Goal: Task Accomplishment & Management: Manage account settings

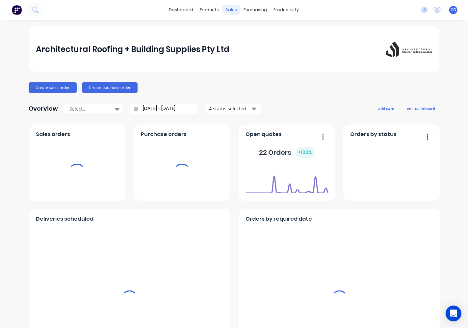
click at [234, 8] on div "sales" at bounding box center [232, 10] width 18 height 10
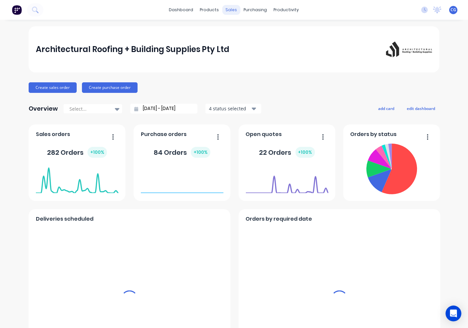
click at [226, 12] on div "sales" at bounding box center [232, 10] width 18 height 10
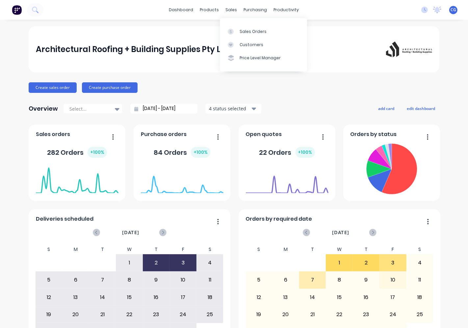
drag, startPoint x: 225, startPoint y: 9, endPoint x: 225, endPoint y: 4, distance: 4.7
click at [225, 7] on div "sales" at bounding box center [232, 10] width 18 height 10
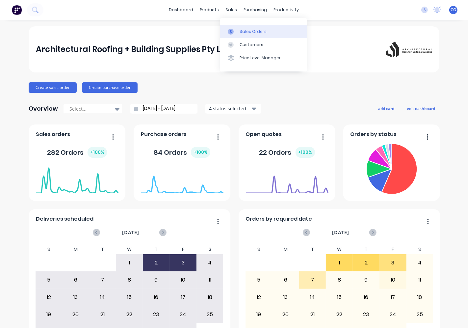
click at [249, 30] on div "Sales Orders" at bounding box center [253, 32] width 27 height 6
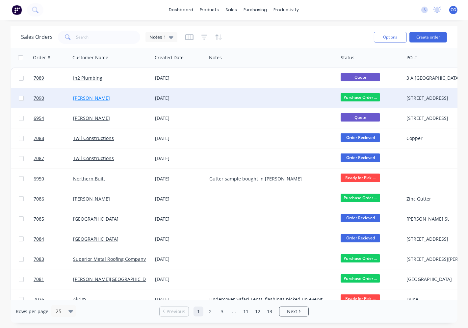
click at [80, 96] on link "[PERSON_NAME]" at bounding box center [91, 98] width 37 height 6
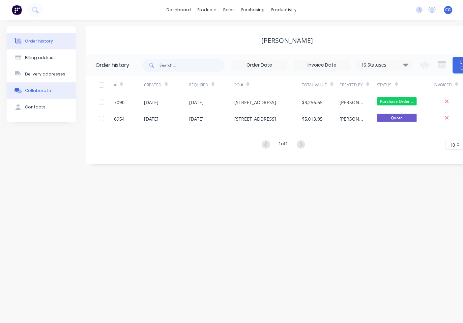
click at [43, 93] on div "Collaborate" at bounding box center [38, 91] width 26 height 6
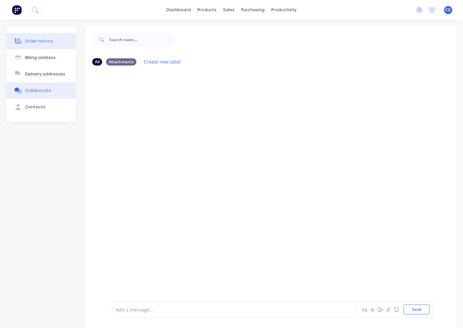
click at [37, 45] on button "Order history" at bounding box center [41, 41] width 69 height 16
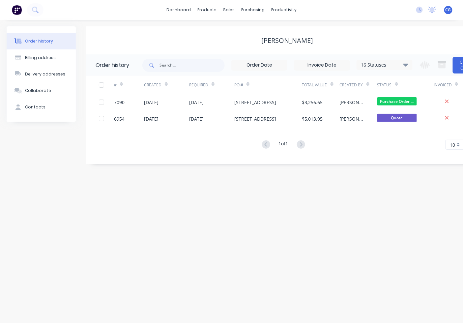
click at [175, 97] on div "[DATE]" at bounding box center [166, 102] width 45 height 16
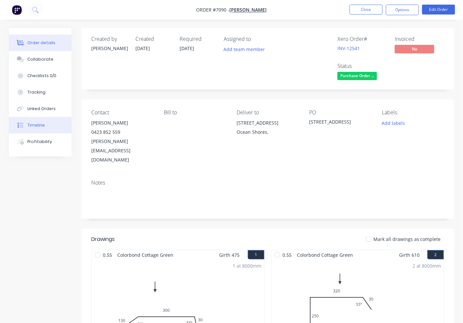
click at [44, 118] on button "Timeline" at bounding box center [40, 125] width 63 height 16
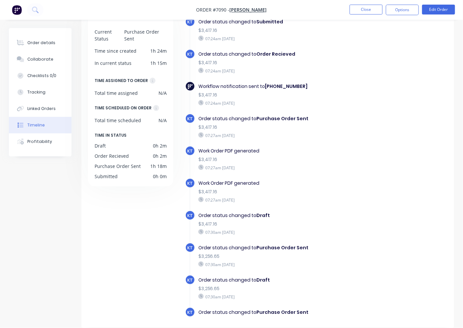
scroll to position [25, 0]
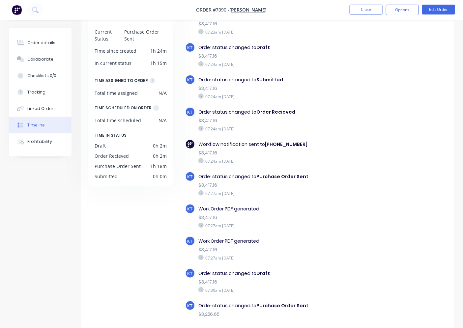
click at [368, 14] on li "Close" at bounding box center [365, 10] width 33 height 11
click at [376, 6] on button "Close" at bounding box center [365, 10] width 33 height 10
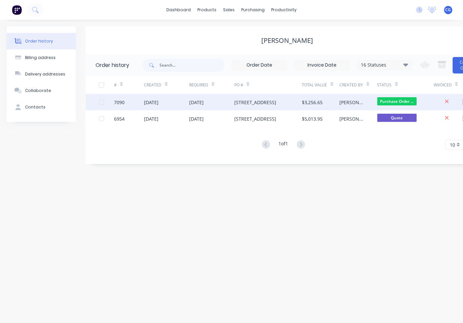
click at [170, 105] on div "[DATE]" at bounding box center [166, 102] width 45 height 16
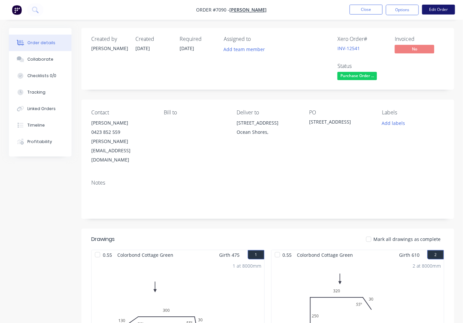
click at [450, 5] on button "Edit Order" at bounding box center [438, 10] width 33 height 10
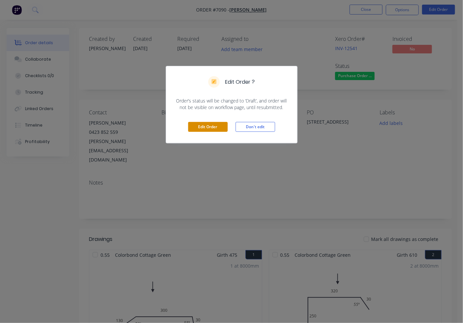
click at [219, 127] on button "Edit Order" at bounding box center [208, 127] width 40 height 10
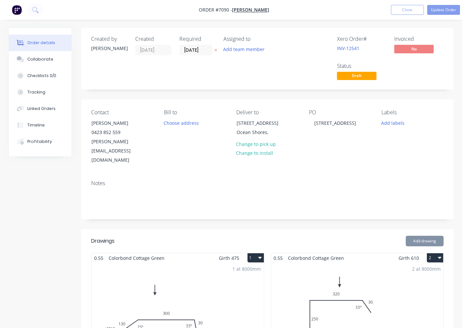
type input "$13.08"
type input "$1,377.32"
type input "$600.00"
type input "$58.02"
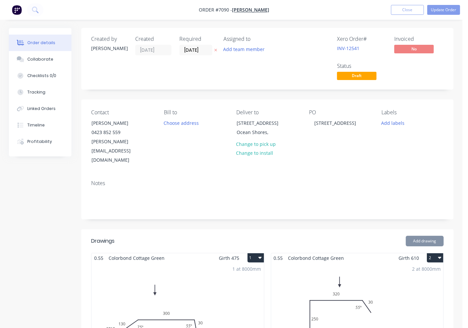
type input "$58.02"
type input "$17.04"
type input "$34.08"
type input "$35.70"
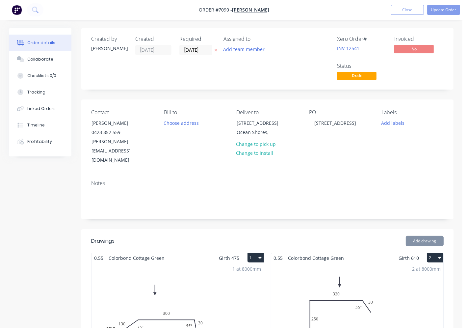
type input "$201.74"
type input "$27.83"
type input "$9.53"
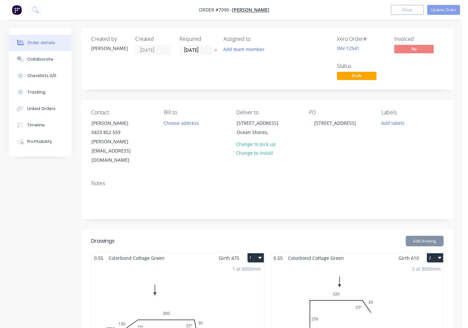
type input "$28.59"
type input "$1.97"
type input "$39.40"
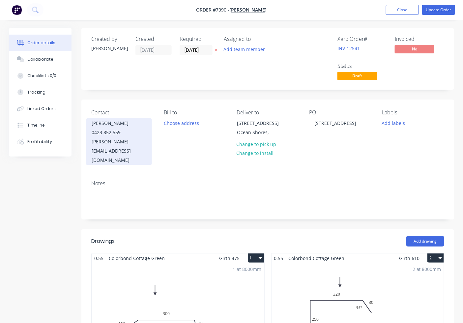
click at [100, 131] on div "0423 852 559" at bounding box center [119, 132] width 55 height 9
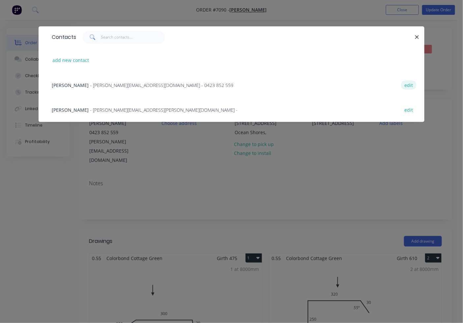
click at [406, 83] on button "edit" at bounding box center [408, 84] width 15 height 9
select select "AU"
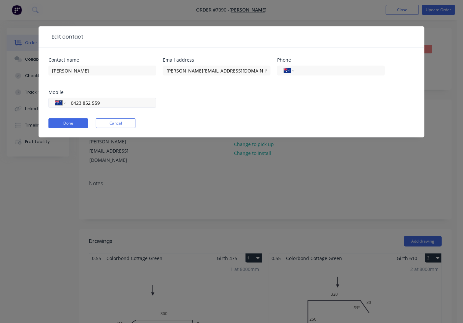
click at [77, 102] on input "0423 852 559" at bounding box center [109, 103] width 79 height 8
drag, startPoint x: 114, startPoint y: 103, endPoint x: 81, endPoint y: 103, distance: 32.6
click at [81, 103] on input "0403 852 559" at bounding box center [109, 103] width 79 height 8
type input "0403 138 445"
click at [75, 123] on button "Done" at bounding box center [68, 123] width 40 height 10
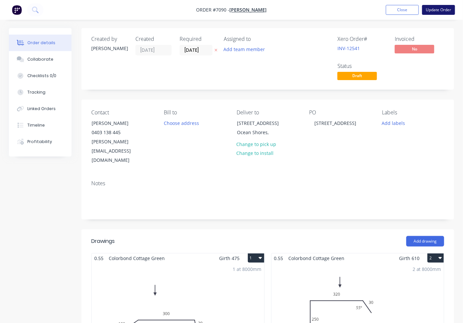
click at [443, 13] on button "Update Order" at bounding box center [438, 10] width 33 height 10
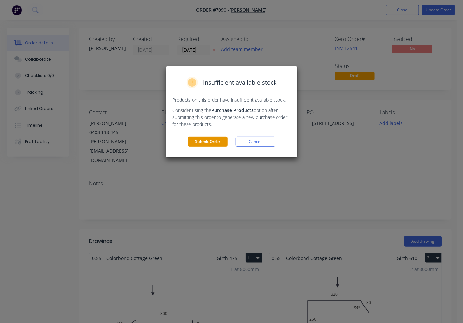
click at [206, 142] on button "Submit Order" at bounding box center [208, 142] width 40 height 10
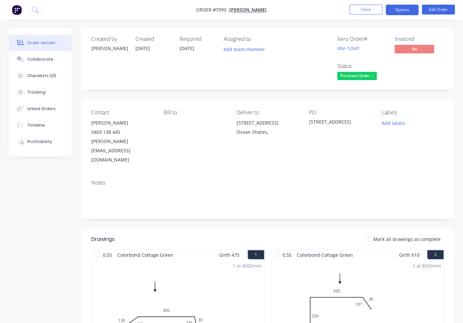
drag, startPoint x: 402, startPoint y: 8, endPoint x: 394, endPoint y: 8, distance: 8.2
click at [401, 8] on button "Options" at bounding box center [402, 10] width 33 height 11
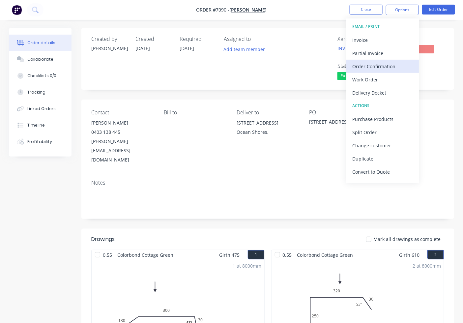
click at [396, 71] on button "Order Confirmation" at bounding box center [382, 66] width 72 height 13
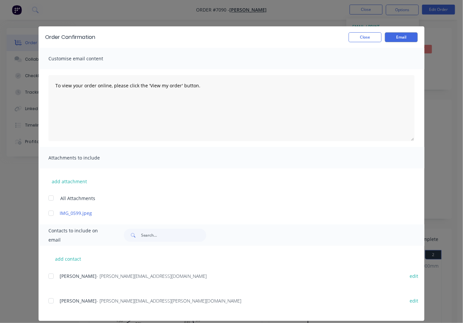
drag, startPoint x: 48, startPoint y: 272, endPoint x: 77, endPoint y: 269, distance: 29.5
click at [50, 272] on div at bounding box center [50, 275] width 13 height 13
drag, startPoint x: 407, startPoint y: 36, endPoint x: 364, endPoint y: 88, distance: 68.3
click at [407, 37] on button "Email" at bounding box center [401, 37] width 33 height 10
click at [367, 37] on button "Close" at bounding box center [364, 37] width 33 height 10
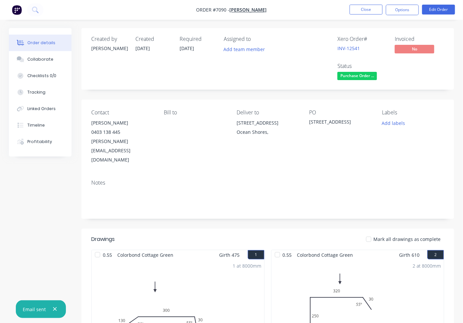
drag, startPoint x: 399, startPoint y: 13, endPoint x: 399, endPoint y: 17, distance: 4.3
click at [399, 14] on button "Options" at bounding box center [402, 10] width 33 height 11
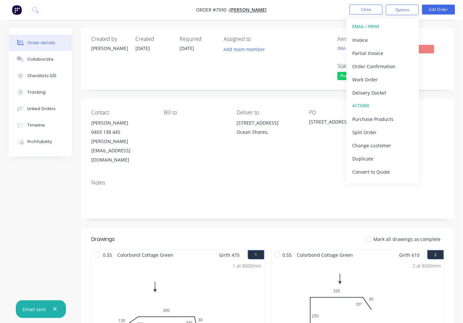
click at [454, 57] on div "Created by [PERSON_NAME] Created [DATE] Required [DATE] Assigned to Add team me…" at bounding box center [267, 59] width 373 height 62
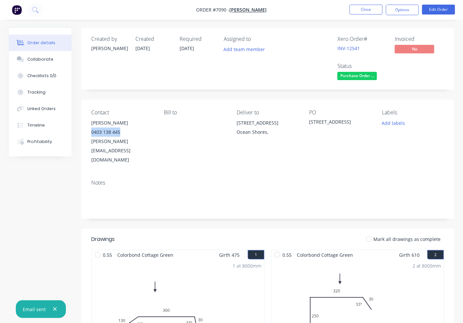
drag, startPoint x: 119, startPoint y: 133, endPoint x: 86, endPoint y: 133, distance: 32.9
click at [86, 133] on div "Contact [PERSON_NAME] [PHONE_NUMBER] [PERSON_NAME][EMAIL_ADDRESS][DOMAIN_NAME] …" at bounding box center [267, 136] width 373 height 75
copy div "0403 138 445"
click at [47, 106] on div "Linked Orders" at bounding box center [41, 109] width 28 height 6
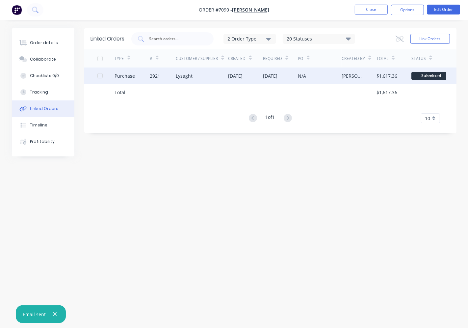
click at [307, 80] on div "N/A" at bounding box center [320, 76] width 44 height 16
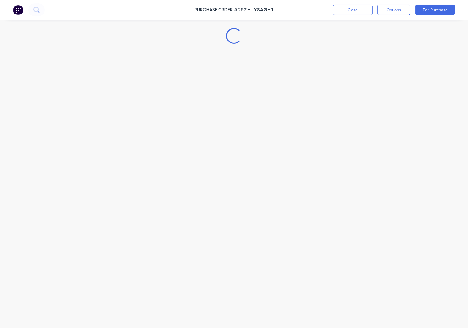
type textarea "x"
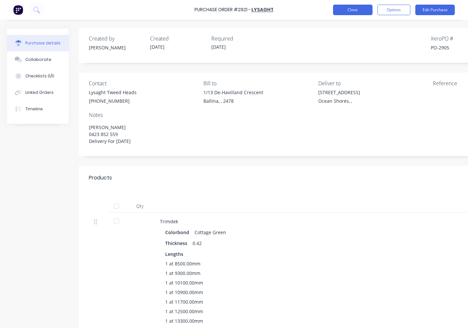
click at [358, 11] on button "Close" at bounding box center [353, 10] width 40 height 11
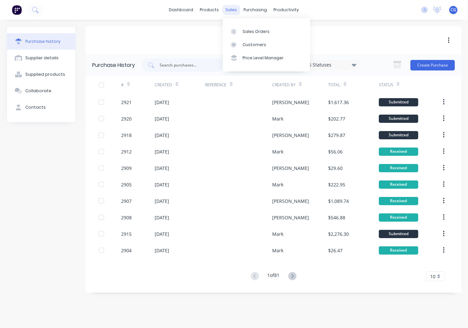
click at [226, 9] on div "sales" at bounding box center [232, 10] width 18 height 10
click at [239, 27] on link "Sales Orders" at bounding box center [266, 31] width 87 height 13
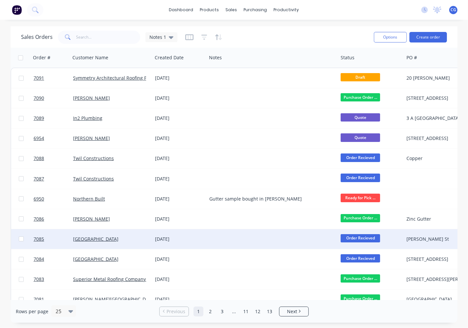
click at [138, 239] on div "[GEOGRAPHIC_DATA]" at bounding box center [109, 239] width 73 height 7
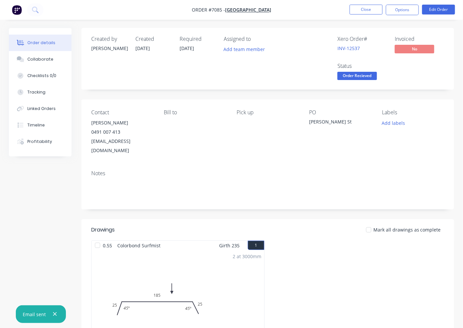
click at [374, 223] on div at bounding box center [368, 229] width 13 height 13
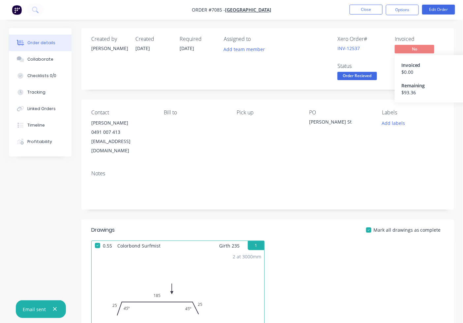
click at [403, 50] on span "No" at bounding box center [415, 49] width 40 height 8
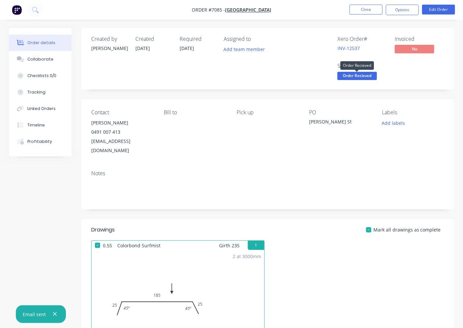
click at [366, 77] on span "Order Recieved" at bounding box center [357, 76] width 40 height 8
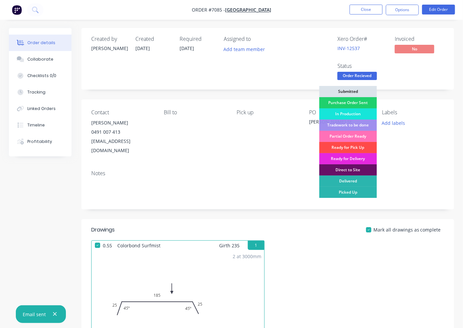
click at [350, 150] on div "Ready for Pick Up" at bounding box center [348, 147] width 58 height 11
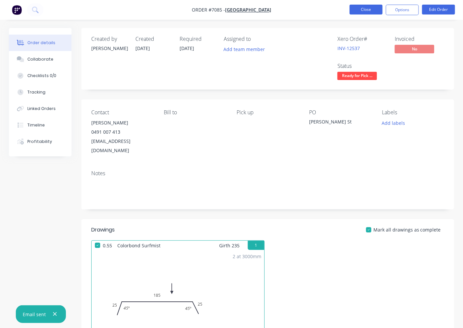
click at [367, 12] on button "Close" at bounding box center [365, 10] width 33 height 10
